Goal: Task Accomplishment & Management: Manage account settings

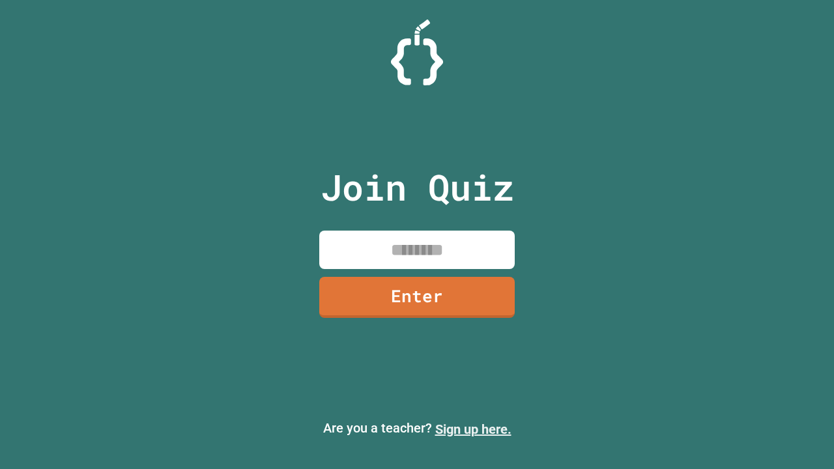
click at [473, 429] on link "Sign up here." at bounding box center [473, 430] width 76 height 16
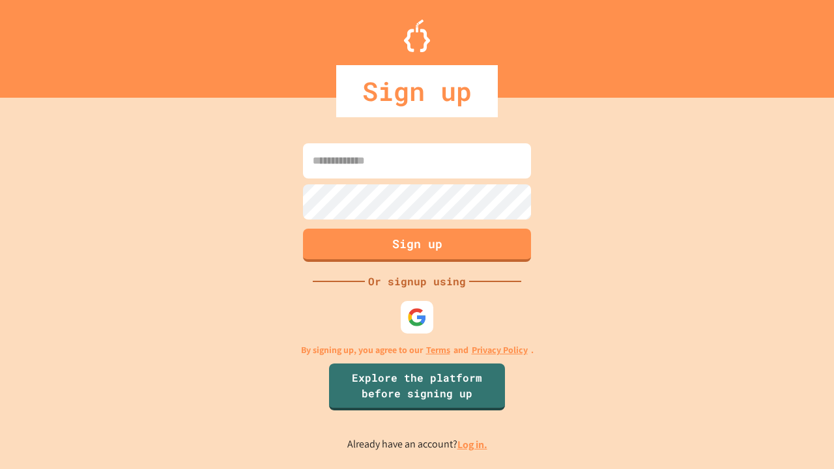
click at [473, 444] on link "Log in." at bounding box center [472, 445] width 30 height 14
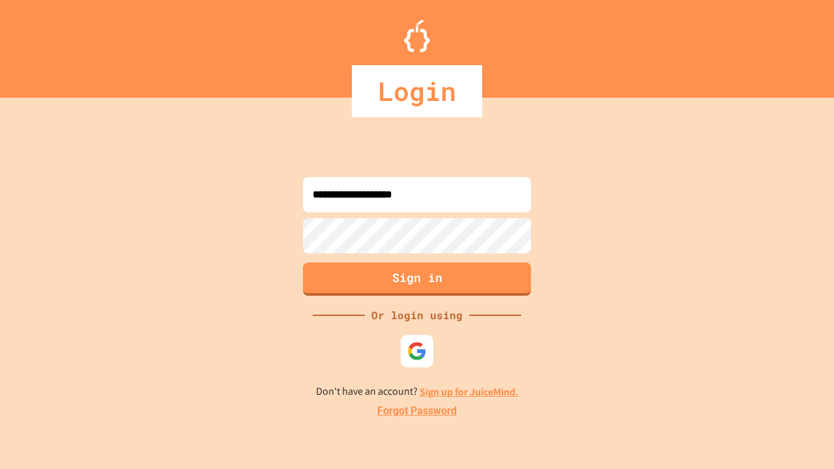
type input "**********"
